Goal: Information Seeking & Learning: Learn about a topic

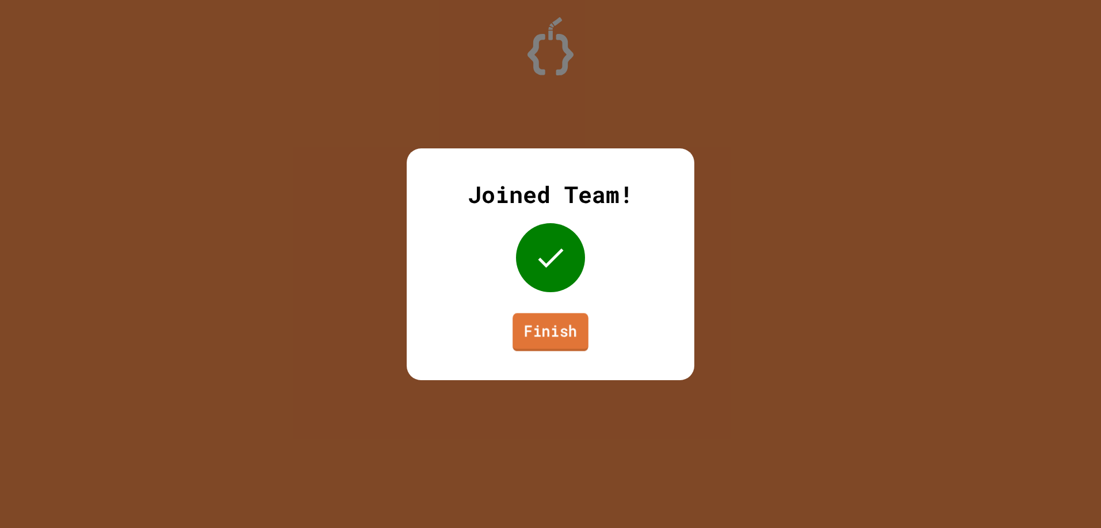
click at [547, 335] on link "Finish" at bounding box center [550, 332] width 76 height 38
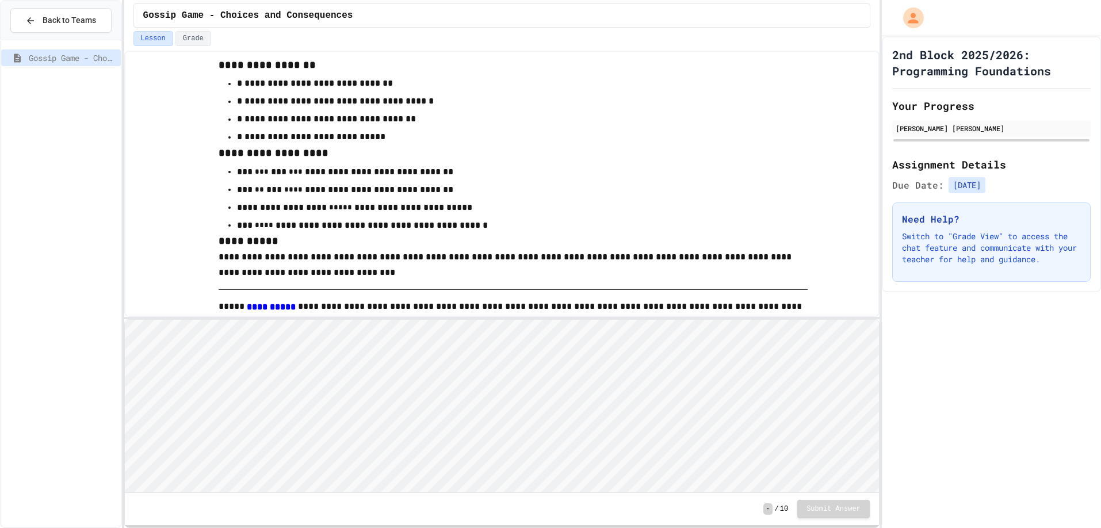
scroll to position [230, 0]
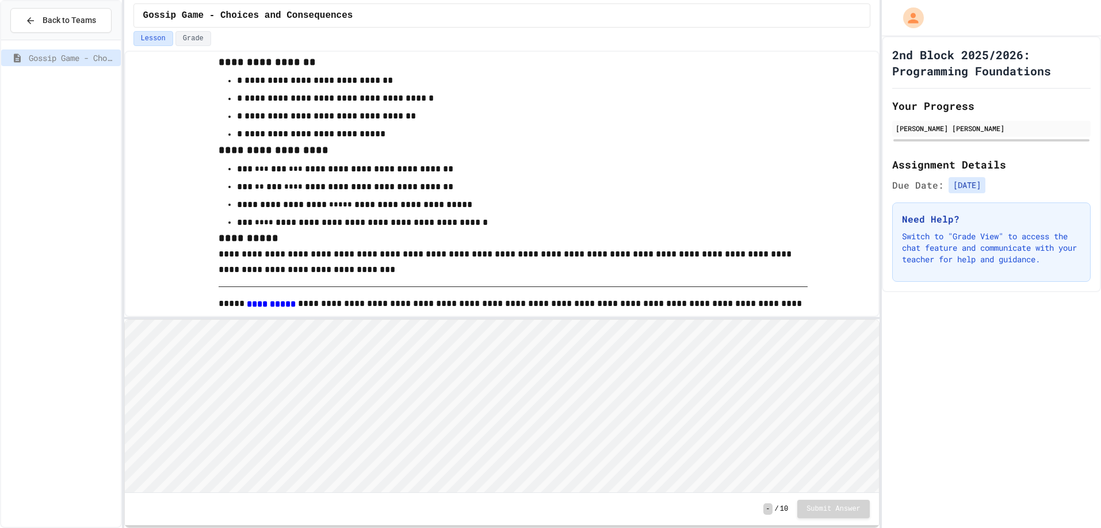
click at [454, 319] on html "Loading project... ! Error Loading Project There was an error loading the proje…" at bounding box center [501, 319] width 754 height 0
click at [418, 319] on html "Loading project... ! Error Loading Project There was an error loading the proje…" at bounding box center [501, 319] width 754 height 0
click at [411, 319] on html "Loading project... ! Error Loading Project There was an error loading the proje…" at bounding box center [501, 319] width 754 height 0
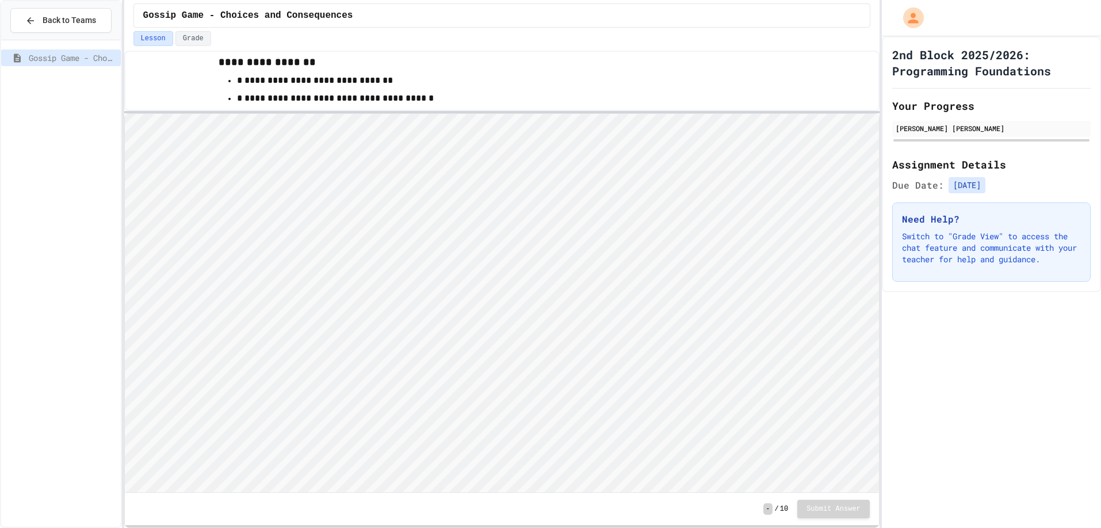
click at [416, 110] on div "**********" at bounding box center [501, 289] width 755 height 477
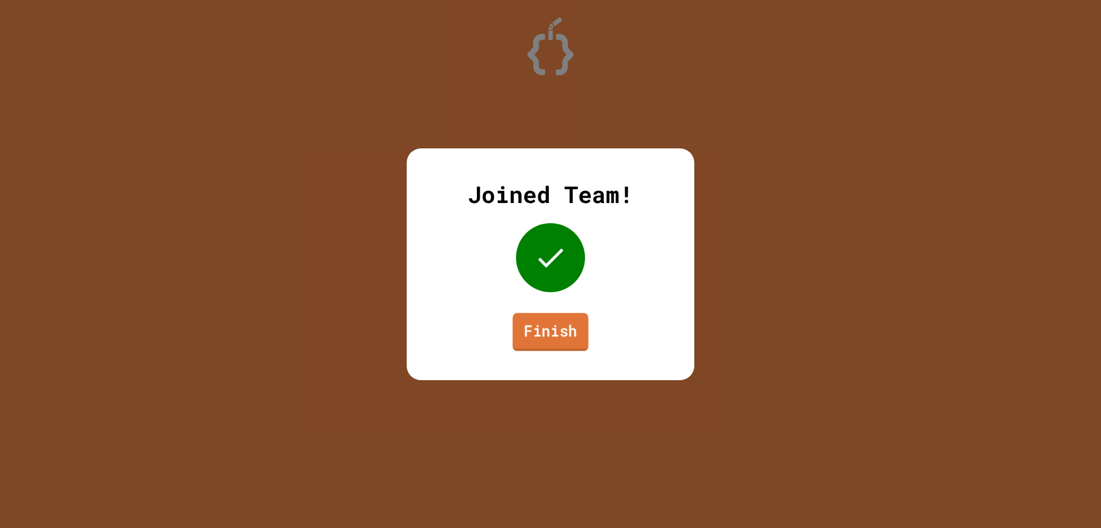
click at [557, 333] on link "Finish" at bounding box center [550, 332] width 76 height 38
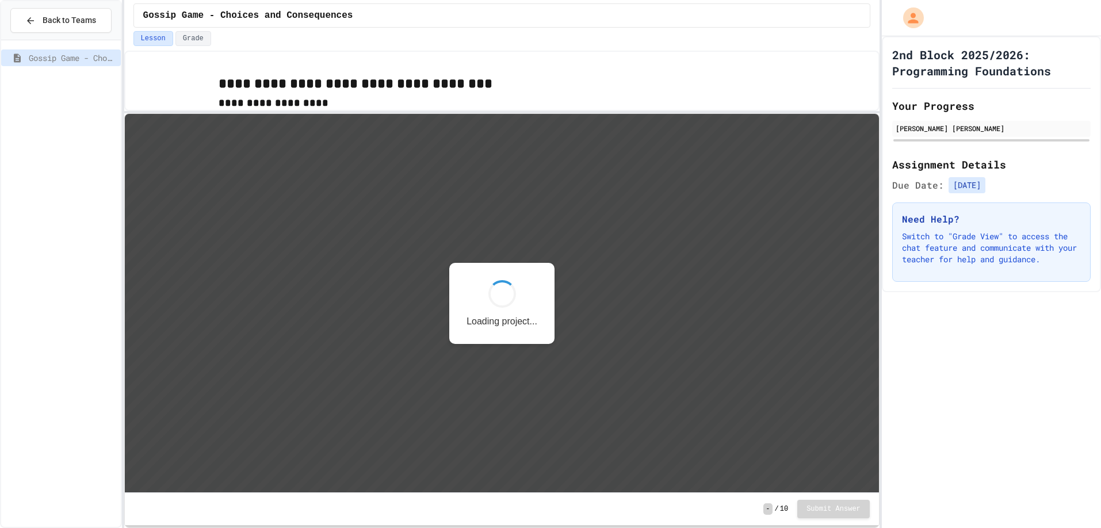
scroll to position [1, 0]
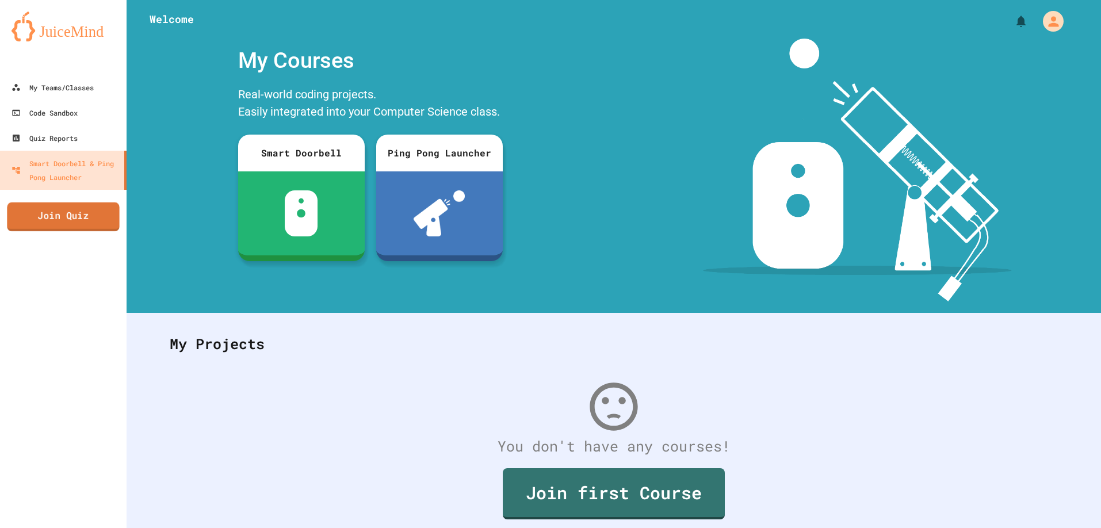
click at [72, 222] on link "Join Quiz" at bounding box center [63, 216] width 112 height 29
click at [93, 82] on div "My Teams/Classes" at bounding box center [52, 88] width 85 height 14
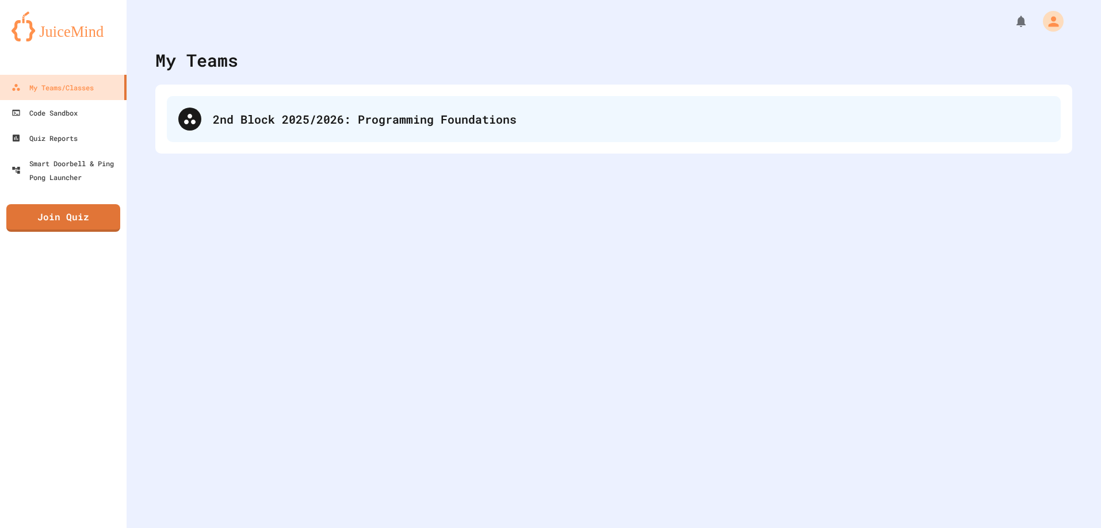
click at [252, 123] on div "2nd Block 2025/2026: Programming Foundations" at bounding box center [631, 118] width 836 height 17
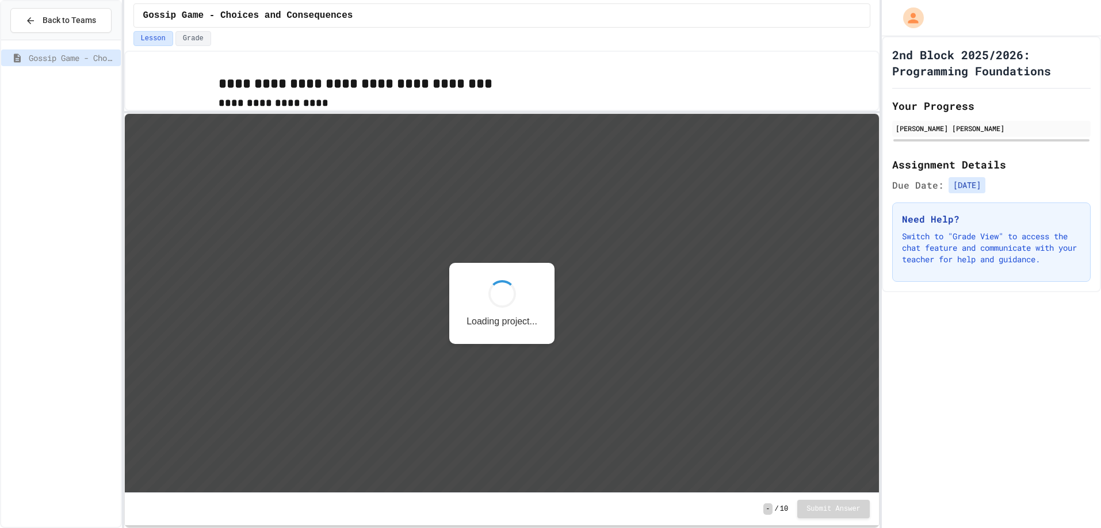
scroll to position [1, 0]
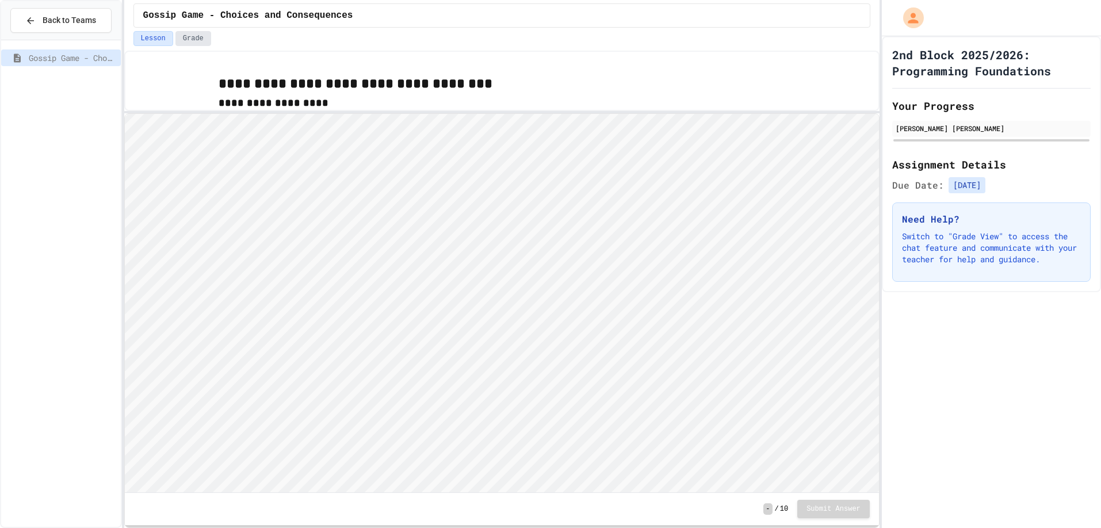
click at [187, 40] on button "Grade" at bounding box center [193, 38] width 36 height 15
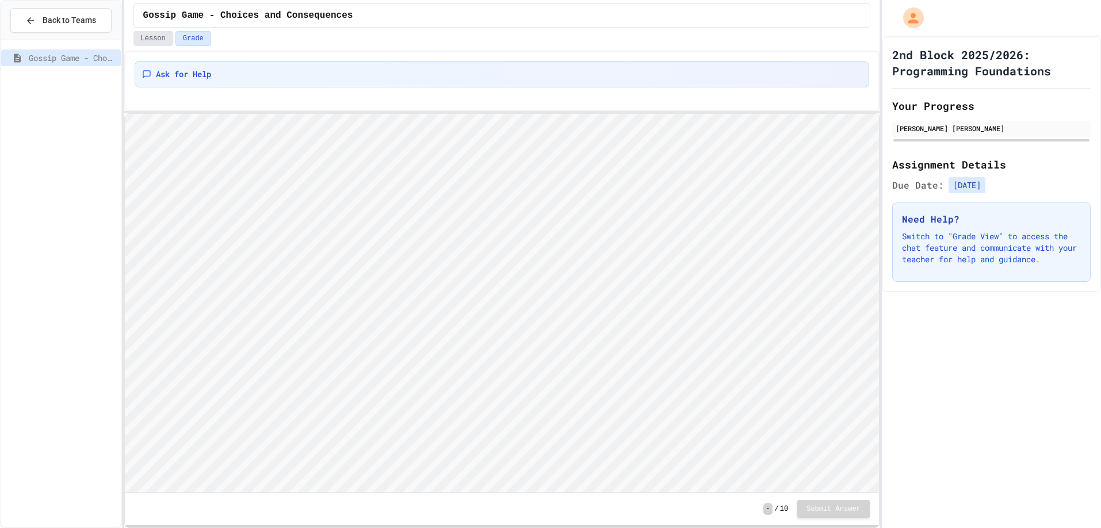
click at [147, 41] on button "Lesson" at bounding box center [153, 38] width 40 height 15
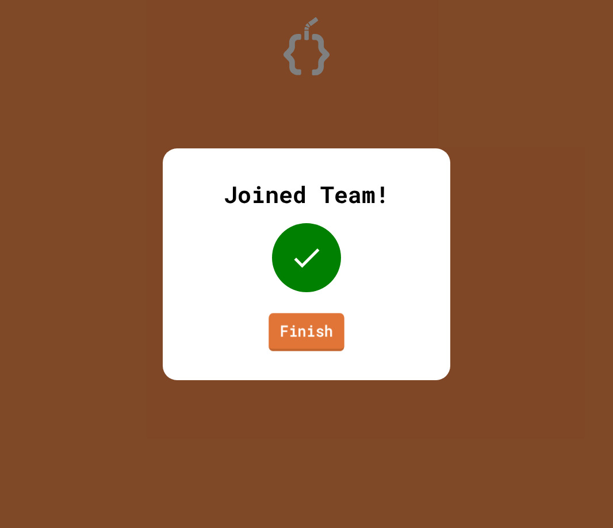
drag, startPoint x: 307, startPoint y: 341, endPoint x: 306, endPoint y: 335, distance: 5.8
click at [306, 335] on link "Finish" at bounding box center [307, 332] width 76 height 38
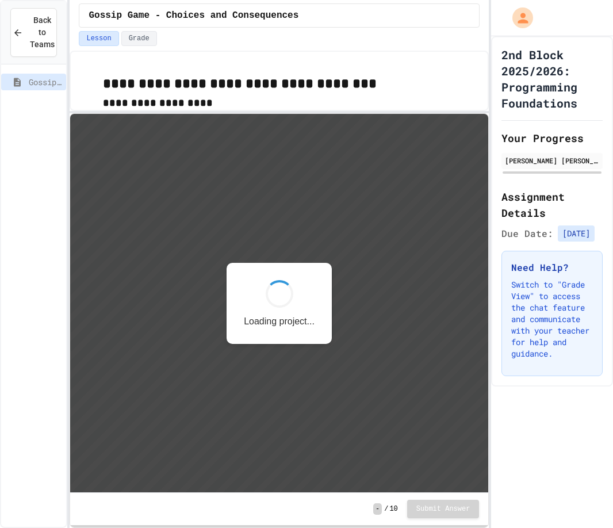
scroll to position [1, 0]
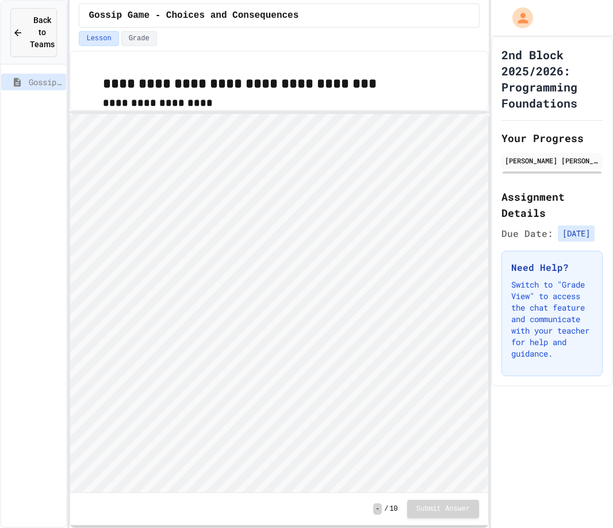
click at [20, 28] on icon at bounding box center [18, 33] width 10 height 10
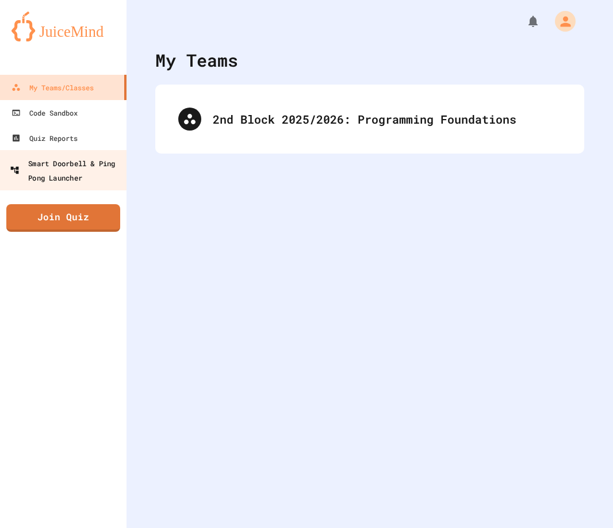
click at [52, 165] on div "Smart Doorbell & Ping Pong Launcher" at bounding box center [67, 170] width 114 height 28
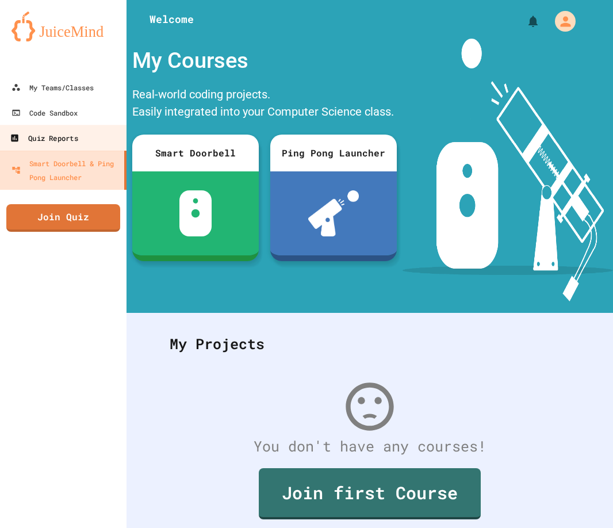
click at [68, 135] on div "Quiz Reports" at bounding box center [44, 138] width 68 height 14
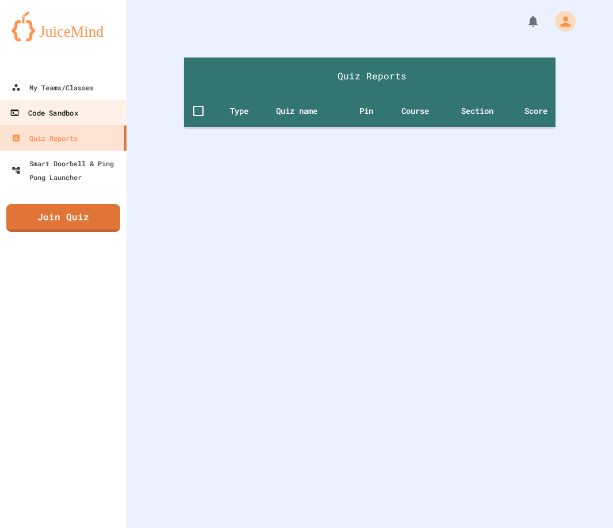
click at [76, 113] on div "Code Sandbox" at bounding box center [44, 113] width 68 height 14
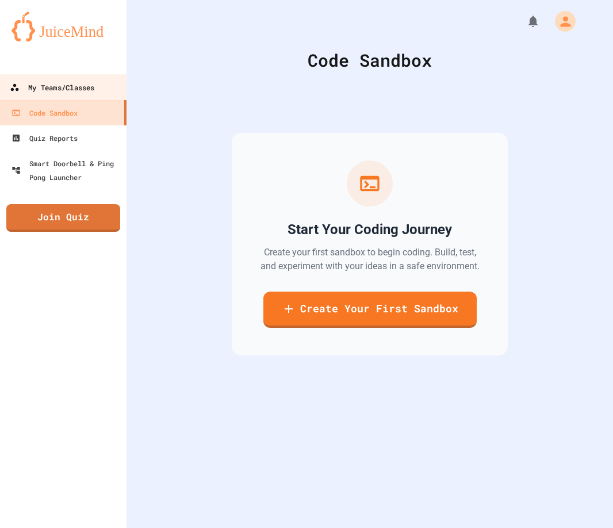
click at [84, 76] on link "My Teams/Classes" at bounding box center [63, 87] width 131 height 26
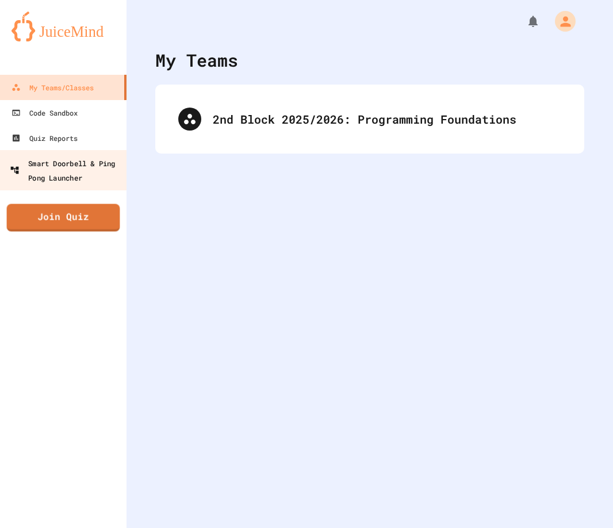
click at [81, 168] on div "Smart Doorbell & Ping Pong Launcher" at bounding box center [67, 170] width 114 height 28
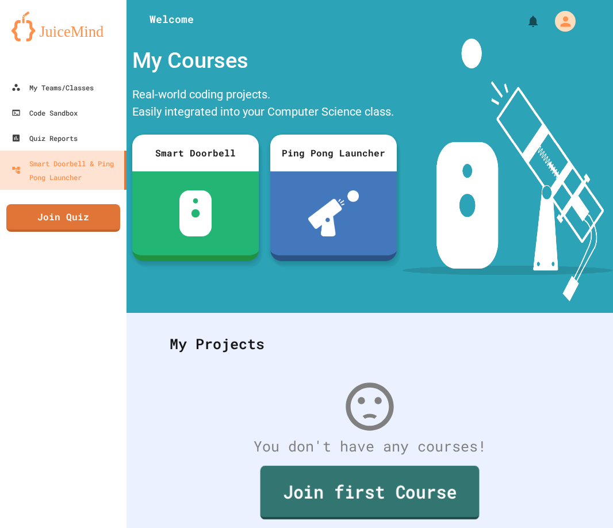
click at [326, 487] on link "Join first Course" at bounding box center [370, 492] width 219 height 53
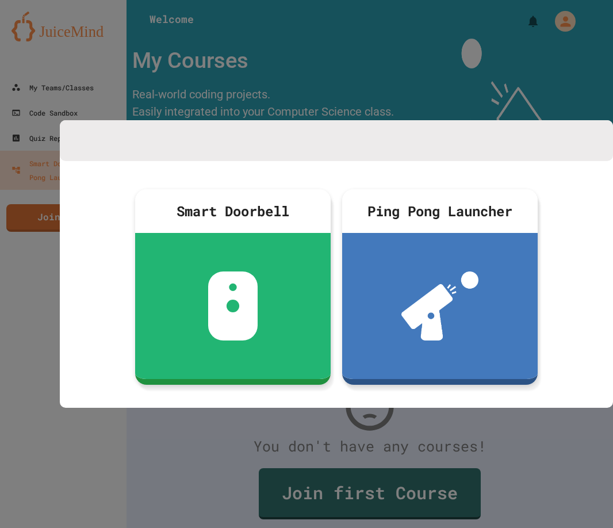
click at [225, 408] on div "Smart Doorbell Ping Pong Launcher" at bounding box center [336, 286] width 553 height 251
drag, startPoint x: 496, startPoint y: 70, endPoint x: 461, endPoint y: 49, distance: 40.7
click at [468, 43] on div at bounding box center [306, 264] width 613 height 528
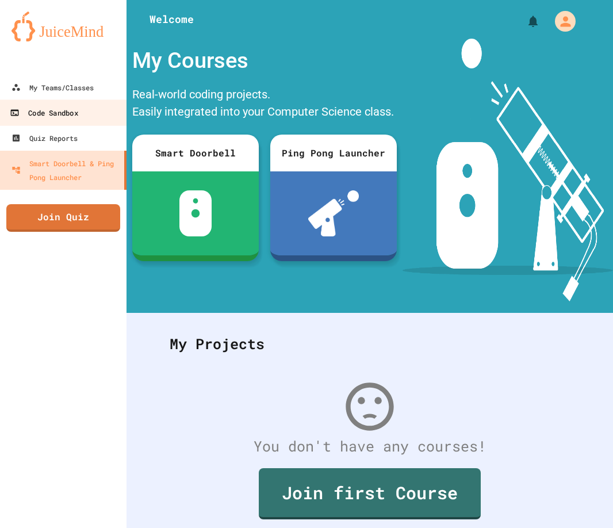
click at [28, 114] on div "Code Sandbox" at bounding box center [44, 113] width 68 height 14
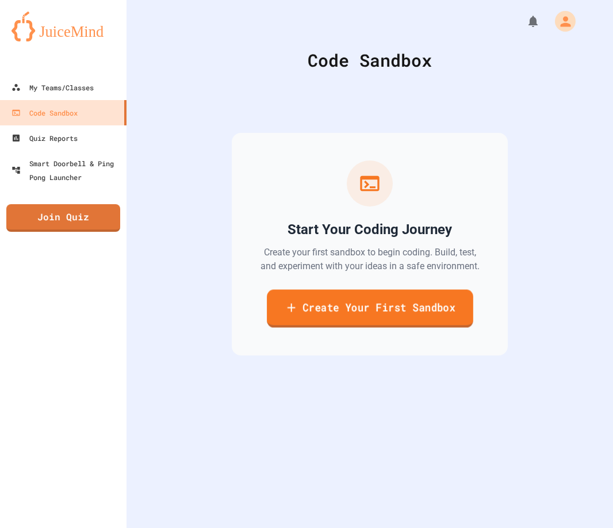
click at [297, 313] on link "Create Your First Sandbox" at bounding box center [370, 308] width 206 height 38
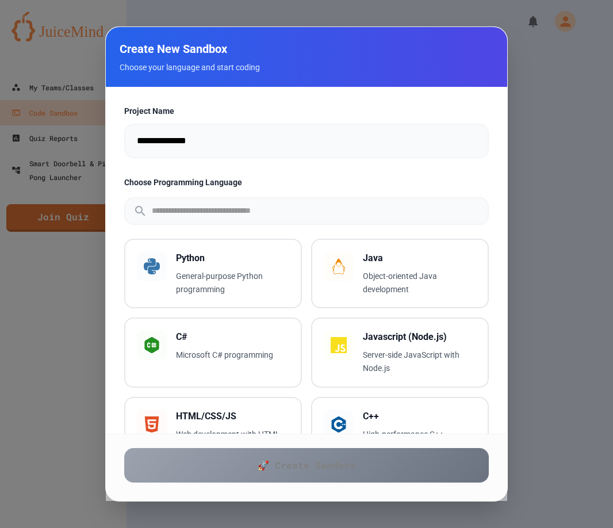
click at [579, 85] on div at bounding box center [306, 264] width 613 height 528
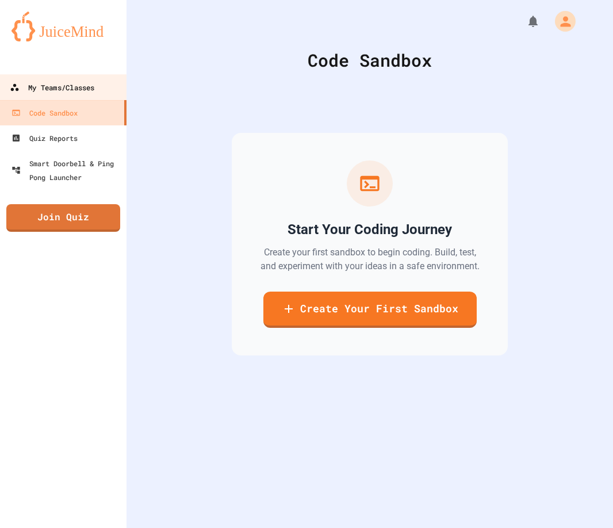
click at [74, 81] on div "My Teams/Classes" at bounding box center [52, 88] width 85 height 14
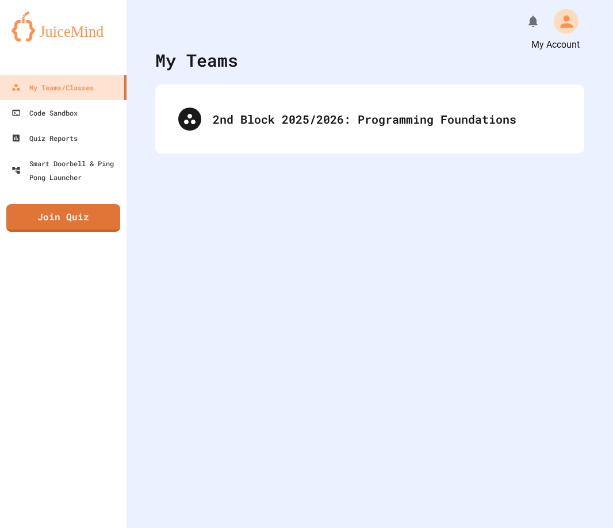
click at [557, 21] on icon "My Account" at bounding box center [566, 21] width 18 height 18
click at [358, 135] on div at bounding box center [306, 264] width 613 height 528
click at [59, 106] on div "Code Sandbox" at bounding box center [44, 113] width 68 height 14
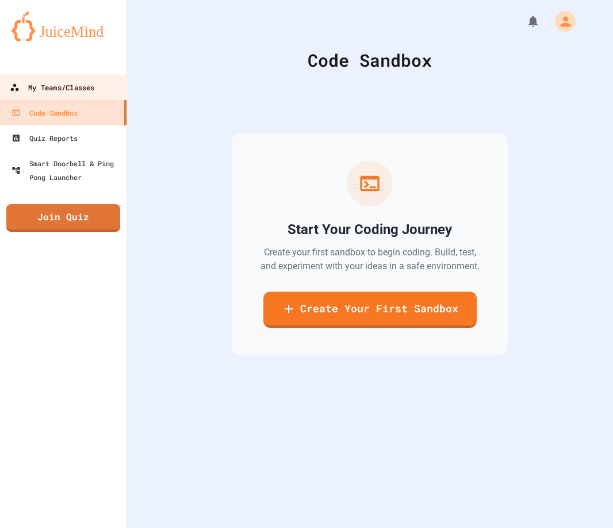
click at [72, 81] on div "My Teams/Classes" at bounding box center [52, 88] width 85 height 14
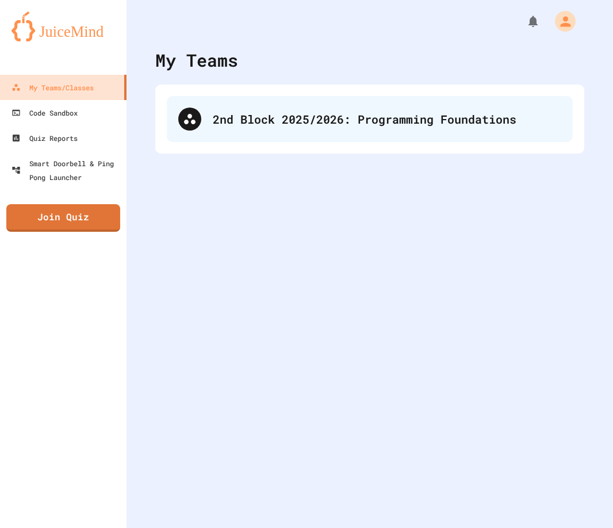
click at [204, 126] on div "2nd Block 2025/2026: Programming Foundations" at bounding box center [370, 119] width 406 height 46
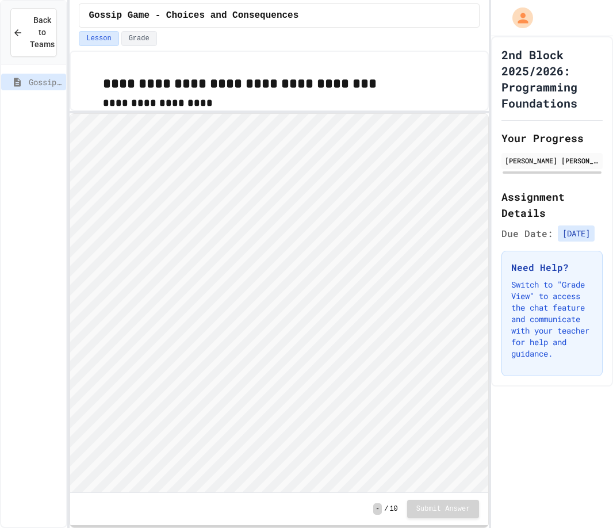
scroll to position [1, 0]
click at [488, 113] on html "Loading project... ! Error Loading Project There was an error loading the proje…" at bounding box center [279, 113] width 418 height 0
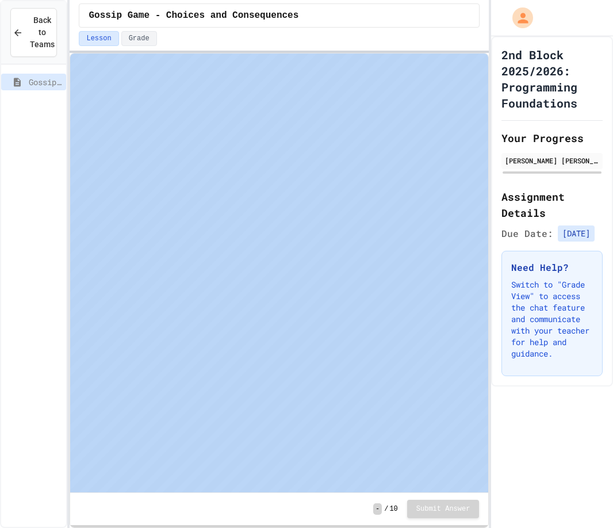
click at [228, 43] on div "**********" at bounding box center [279, 264] width 419 height 528
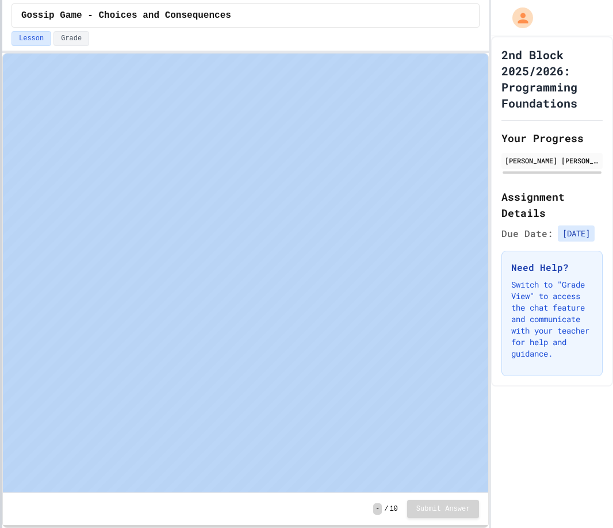
click at [0, 118] on div at bounding box center [1, 264] width 2 height 528
